Goal: Navigation & Orientation: Find specific page/section

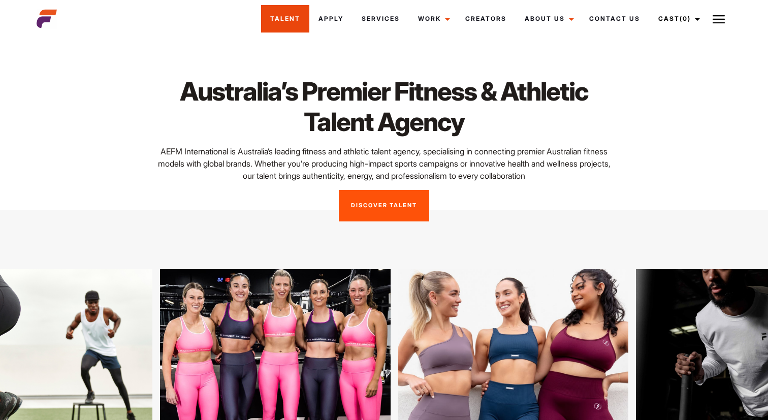
click at [289, 23] on link "Talent" at bounding box center [285, 18] width 48 height 27
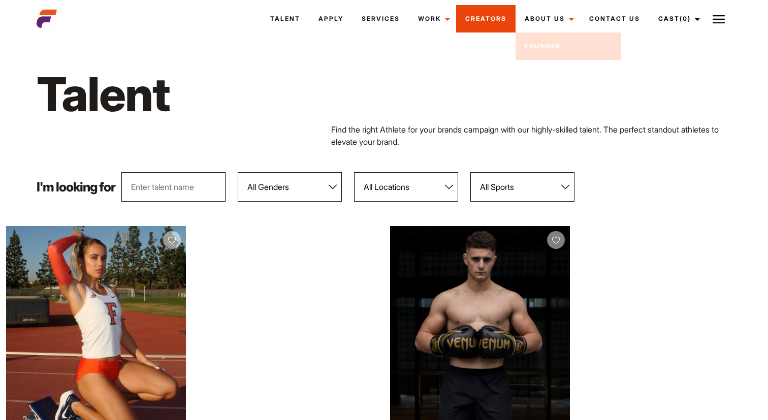
click at [490, 24] on link "Creators" at bounding box center [485, 18] width 59 height 27
